Goal: Check status: Check status

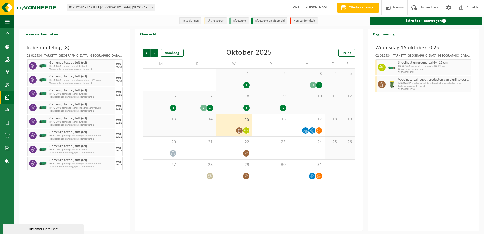
click at [424, 139] on div "[DATE] 02-012584 - TARKETT [GEOGRAPHIC_DATA] NV - DENDERMONDE Snoeihout en groe…" at bounding box center [423, 135] width 111 height 192
click at [386, 158] on div "[DATE] 02-012584 - TARKETT [GEOGRAPHIC_DATA] NV - DENDERMONDE Snoeihout en groe…" at bounding box center [423, 135] width 111 height 192
click at [407, 195] on div "[DATE] 02-012584 - TARKETT [GEOGRAPHIC_DATA] NV - DENDERMONDE Snoeihout en groe…" at bounding box center [423, 135] width 111 height 192
click at [251, 202] on div "Vorige Volgende Vandaag [DATE] Print M D W D V Z Z 29 30 2 1 1 2 3 4 2 4 5 6 1 …" at bounding box center [249, 135] width 228 height 192
click at [343, 208] on div "Vorige Volgende Vandaag [DATE] Print M D W D V Z Z 29 30 2 1 1 2 3 4 2 4 5 6 1 …" at bounding box center [249, 135] width 228 height 192
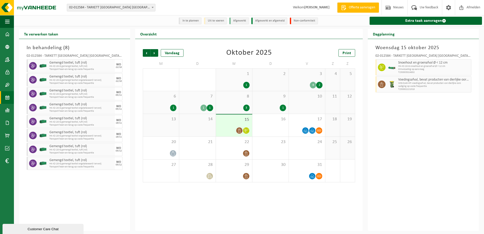
click at [302, 199] on div "Vorige Volgende Vandaag [DATE] Print M D W D V Z Z 29 30 2 1 1 2 3 4 2 4 5 6 1 …" at bounding box center [249, 135] width 228 height 192
click at [233, 206] on div "Vorige Volgende Vandaag [DATE] Print M D W D V Z Z 29 30 2 1 1 2 3 4 2 4 5 6 1 …" at bounding box center [249, 135] width 228 height 192
click at [191, 101] on div "7 1 1" at bounding box center [197, 102] width 36 height 23
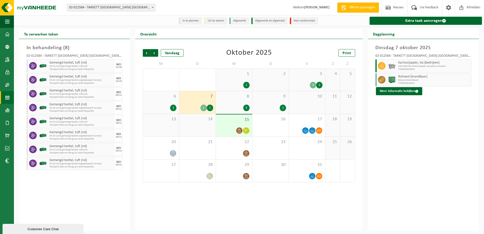
click at [235, 77] on span "1" at bounding box center [233, 74] width 31 height 6
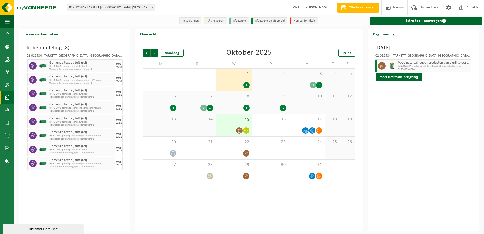
click at [295, 81] on div "3 4 2" at bounding box center [307, 80] width 36 height 22
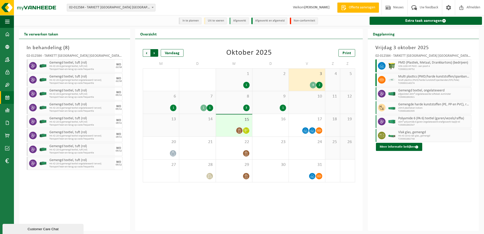
click at [147, 54] on span "Vorige" at bounding box center [147, 53] width 8 height 8
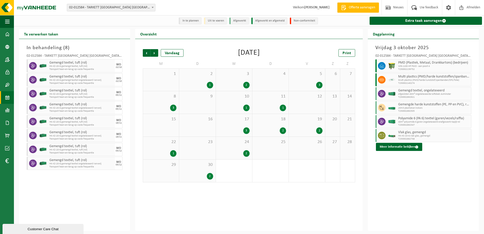
click at [198, 170] on div "30 2" at bounding box center [197, 170] width 36 height 23
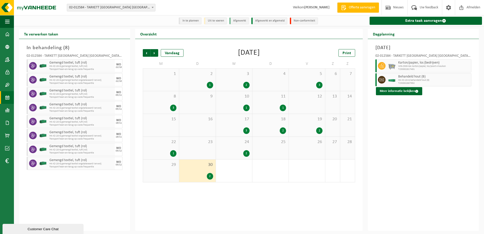
click at [243, 150] on div "24 2" at bounding box center [234, 148] width 36 height 23
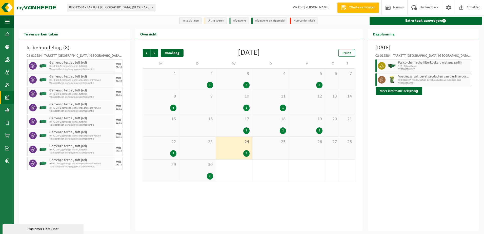
click at [177, 54] on div "Vandaag" at bounding box center [172, 53] width 23 height 8
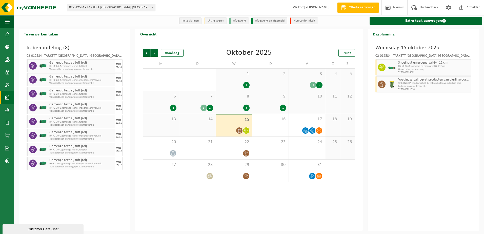
click at [264, 198] on div "Vorige Volgende Vandaag [DATE] Print M D W D V Z Z 29 30 2 1 1 2 3 4 2 4 5 6 1 …" at bounding box center [249, 135] width 228 height 192
click at [415, 188] on div "[DATE] 02-012584 - TARKETT [GEOGRAPHIC_DATA] NV - DENDERMONDE Snoeihout en groe…" at bounding box center [423, 135] width 111 height 192
click at [263, 133] on div "16" at bounding box center [270, 125] width 36 height 23
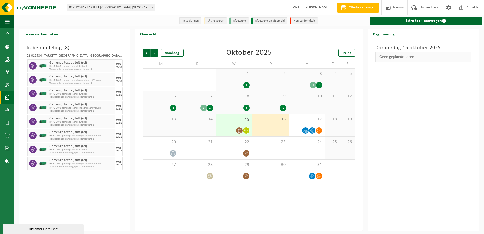
click at [228, 120] on span "15" at bounding box center [233, 120] width 31 height 6
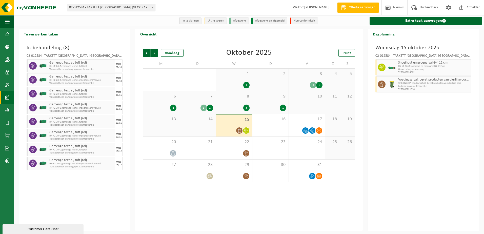
click at [174, 198] on div "Vorige Volgende Vandaag [DATE] Print M D W D V Z Z 29 30 2 1 1 2 3 4 2 4 5 6 1 …" at bounding box center [249, 135] width 228 height 192
